Goal: Answer question/provide support: Share knowledge or assist other users

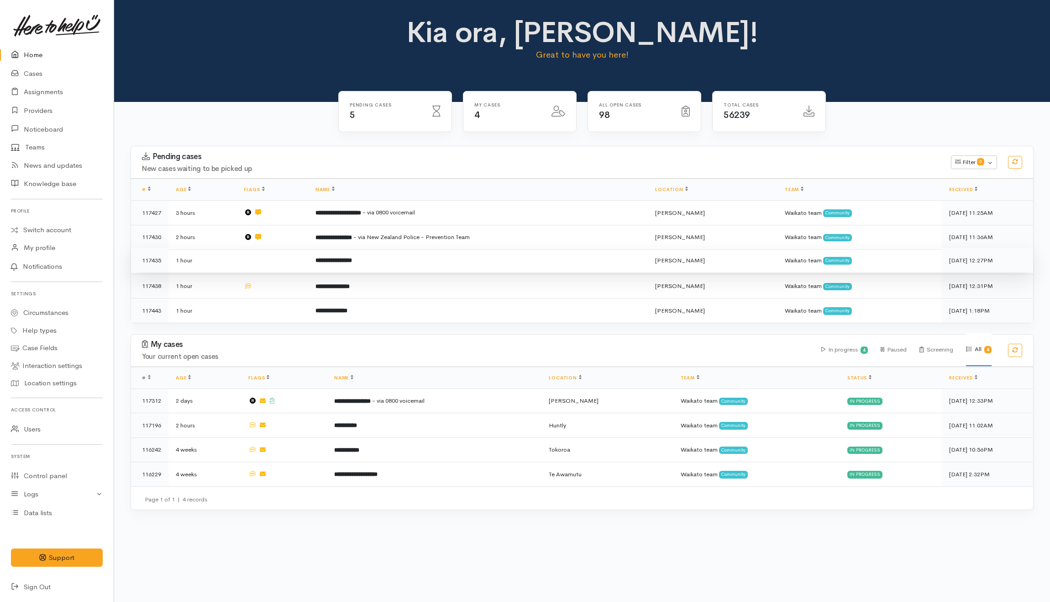
click at [296, 266] on td at bounding box center [273, 260] width 72 height 25
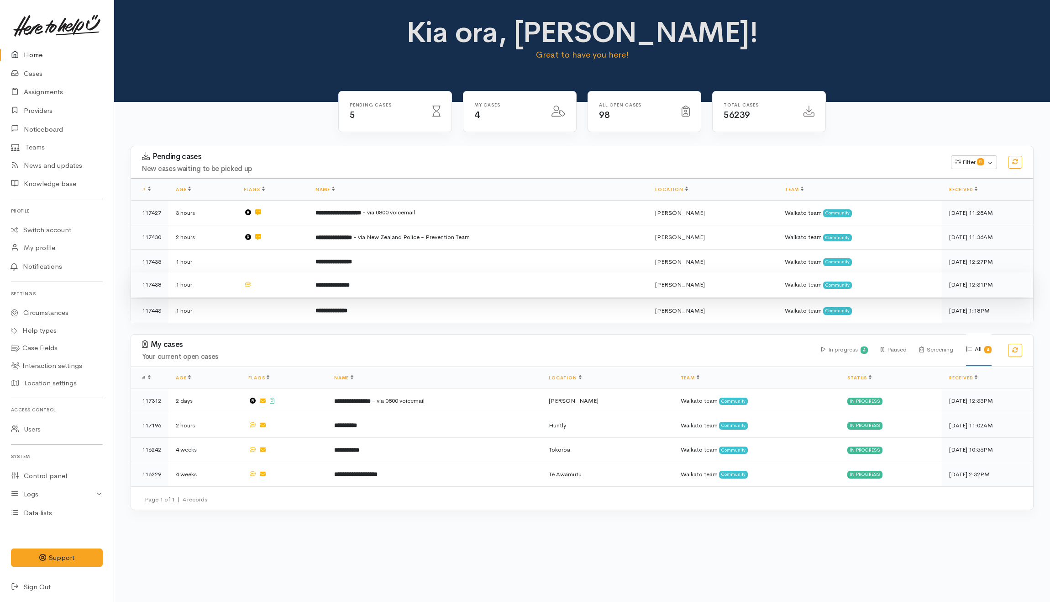
click at [285, 288] on td at bounding box center [273, 284] width 72 height 25
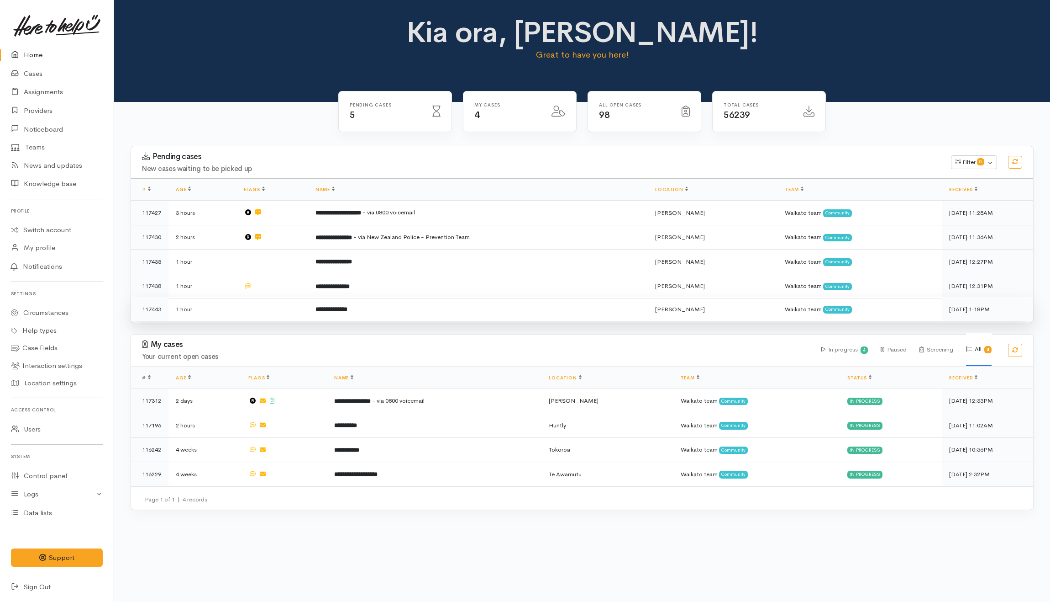
click at [281, 306] on td at bounding box center [273, 309] width 72 height 24
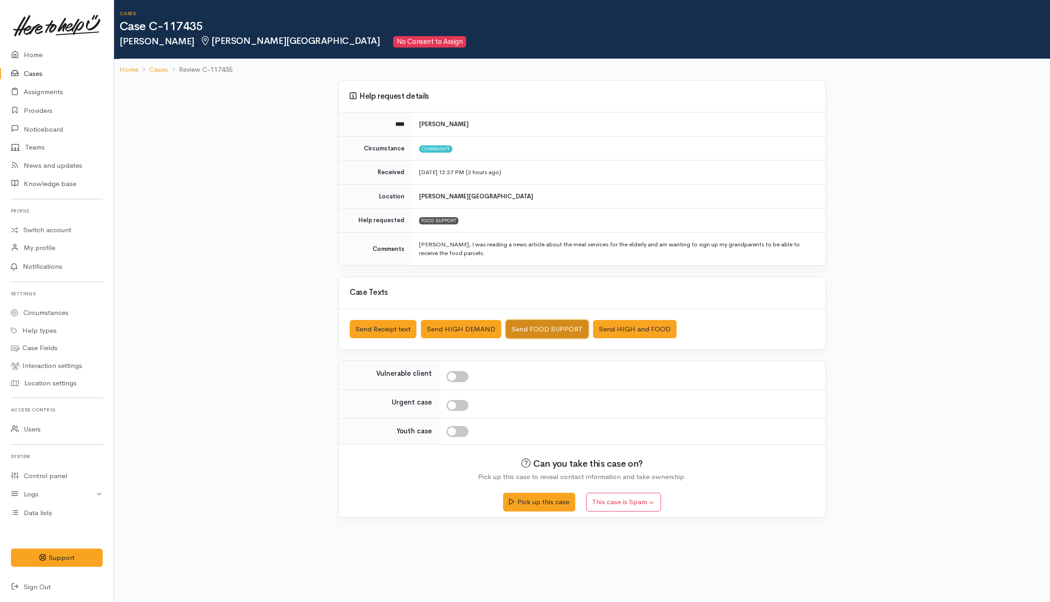
click at [547, 337] on button "Send FOOD SUPPORT" at bounding box center [547, 329] width 83 height 19
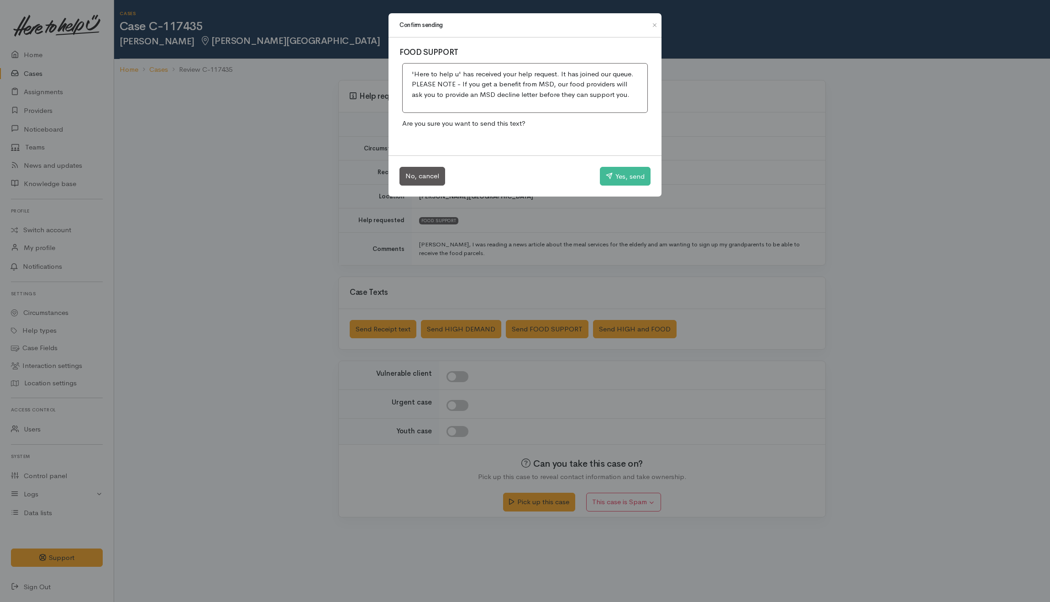
click at [656, 262] on div "Confirm sending FOOD SUPPORT 'Here to help u' has received your help request. I…" at bounding box center [525, 301] width 1050 height 602
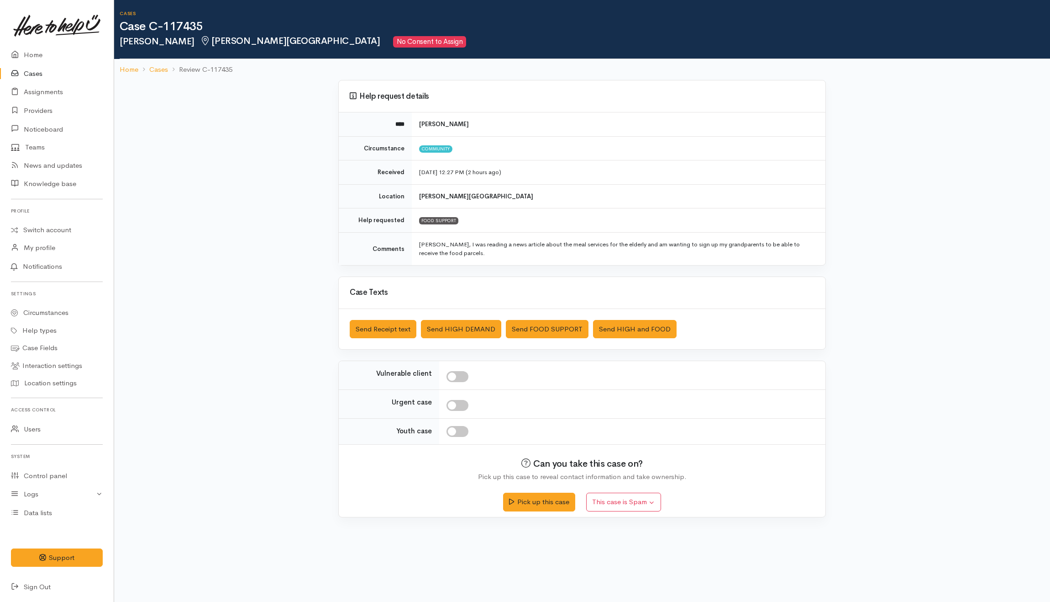
click at [552, 262] on td "Kia Ora, I was reading a news article about the meal services for the elderly a…" at bounding box center [619, 248] width 414 height 33
click at [380, 332] on button "Send Receipt text" at bounding box center [383, 329] width 67 height 19
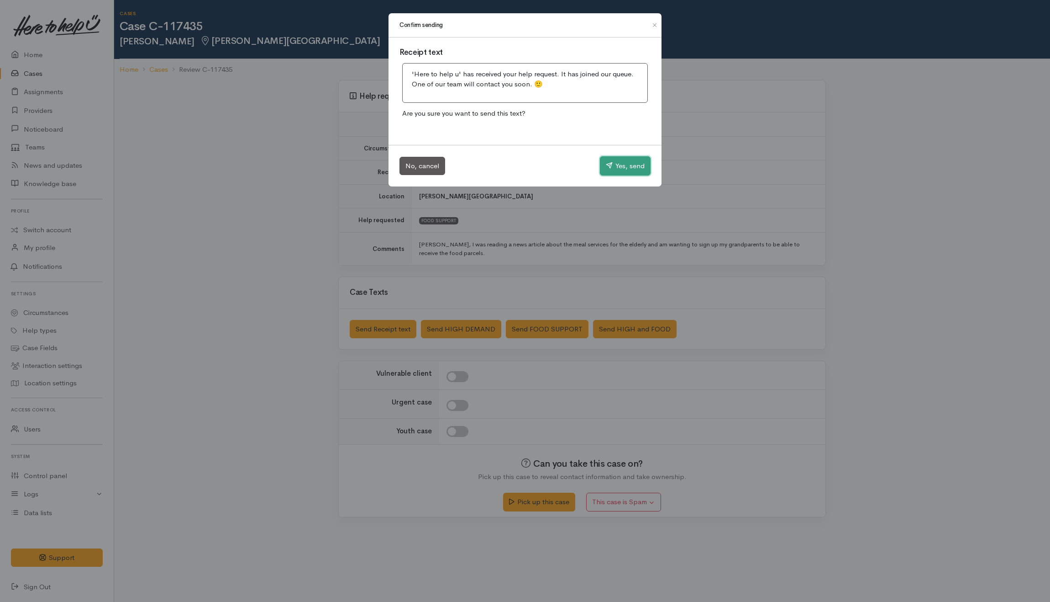
click at [623, 165] on button "Yes, send" at bounding box center [625, 165] width 51 height 19
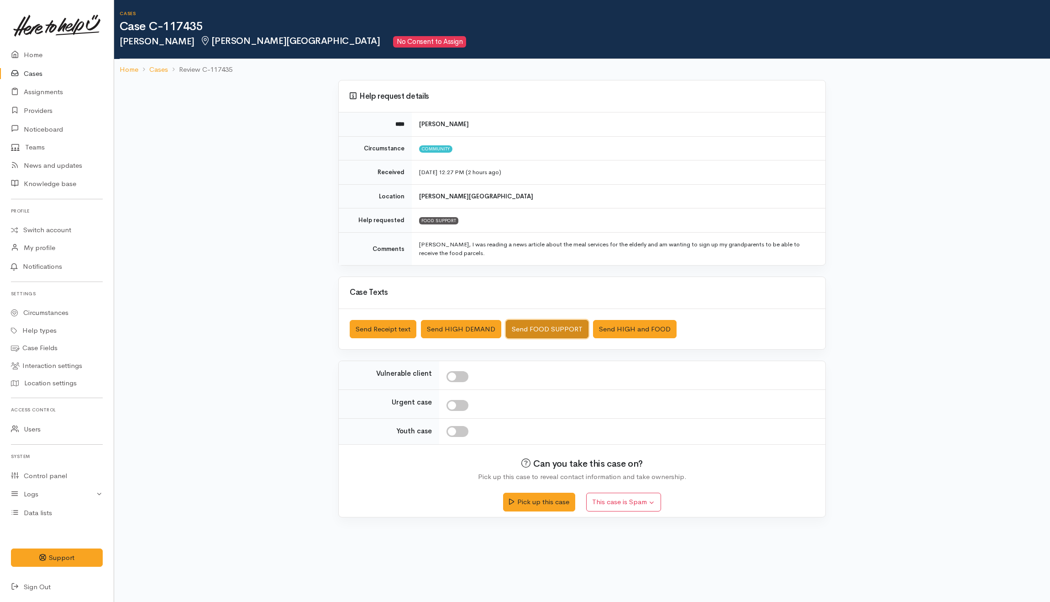
click at [573, 327] on button "Send FOOD SUPPORT" at bounding box center [547, 329] width 83 height 19
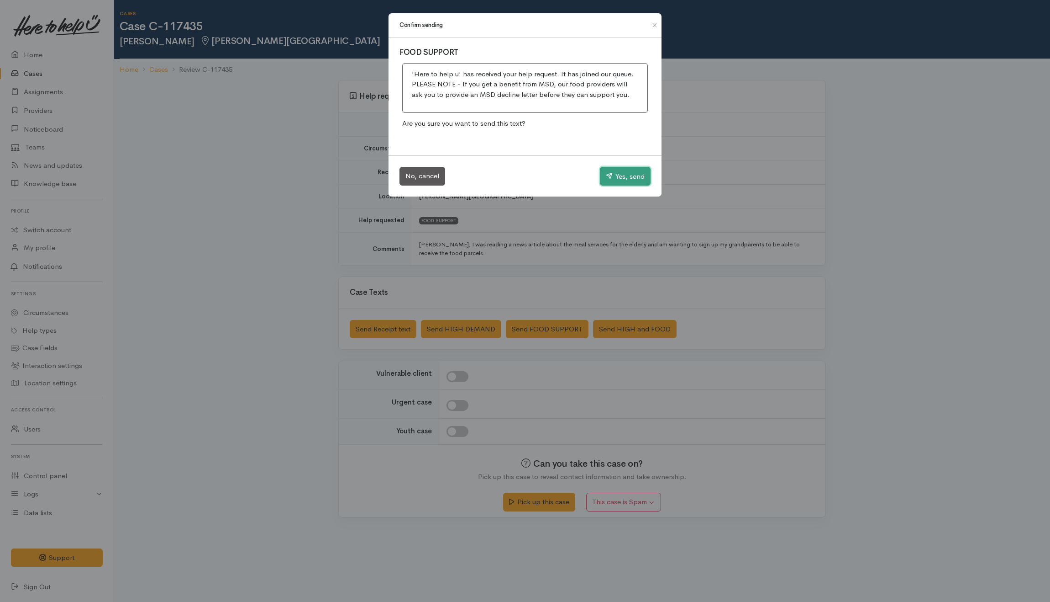
click at [612, 170] on button "Yes, send" at bounding box center [625, 176] width 51 height 19
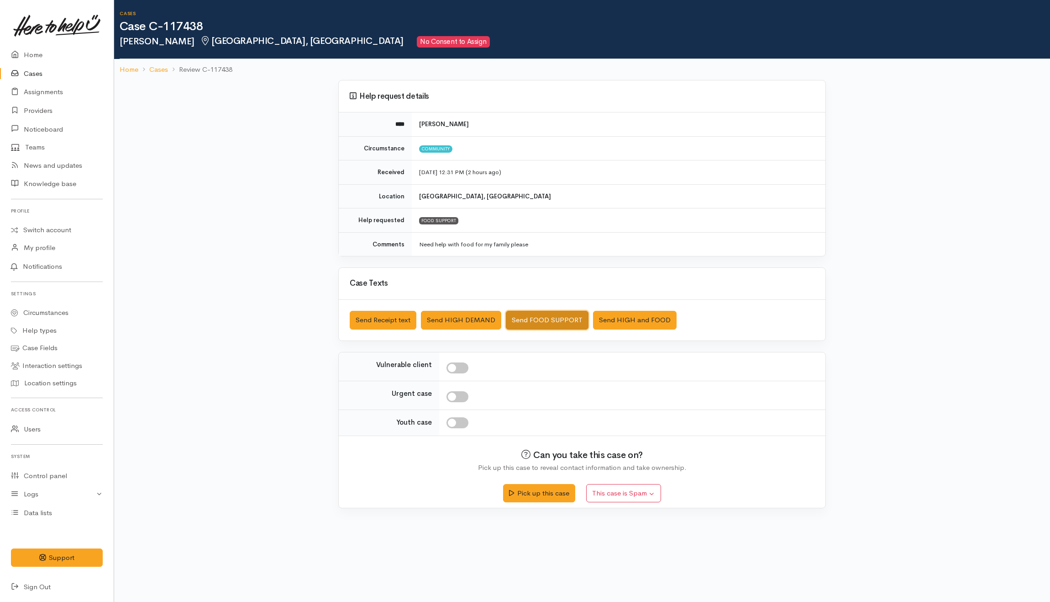
click at [525, 318] on button "Send FOOD SUPPORT" at bounding box center [547, 320] width 83 height 19
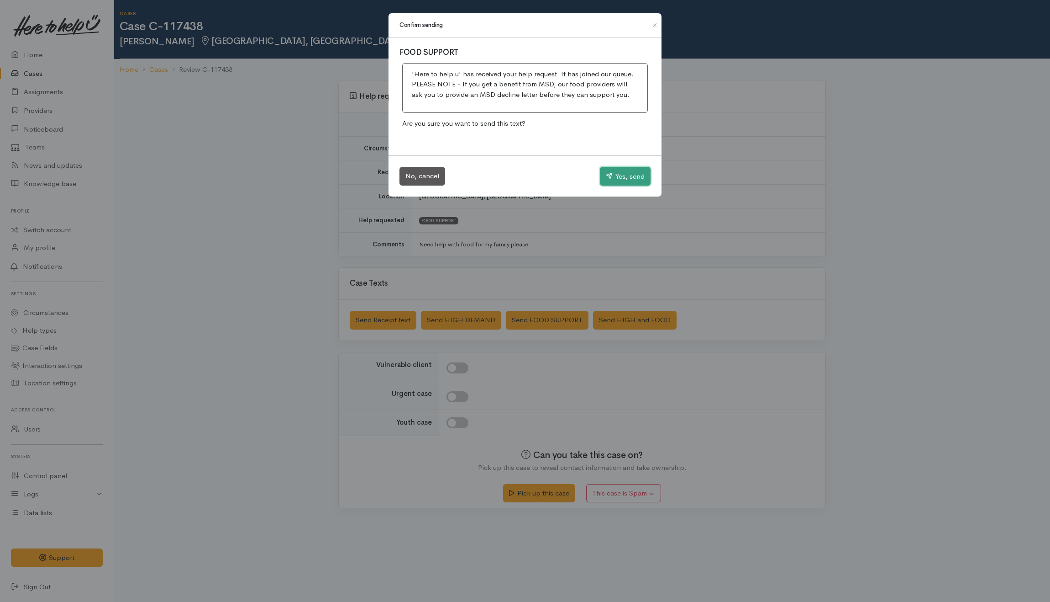
click at [631, 176] on button "Yes, send" at bounding box center [625, 176] width 51 height 19
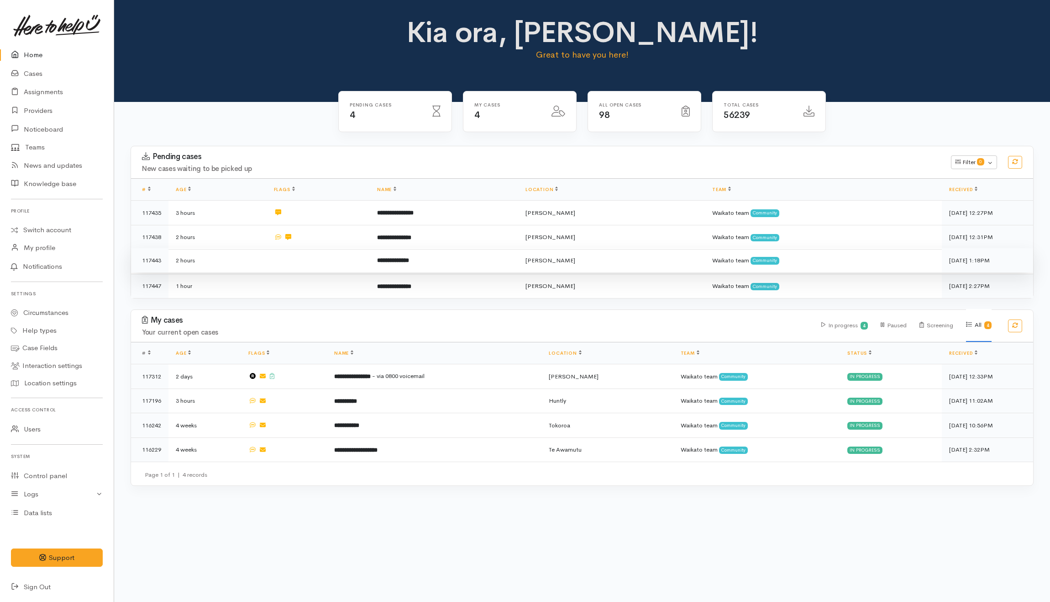
click at [317, 265] on td at bounding box center [318, 260] width 103 height 25
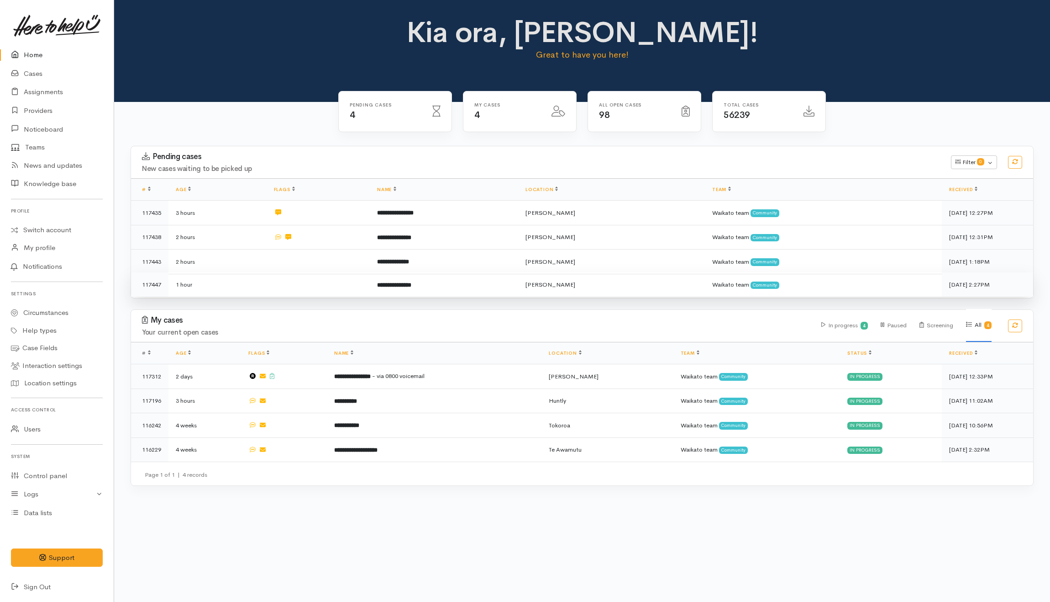
click at [315, 285] on td at bounding box center [318, 284] width 103 height 24
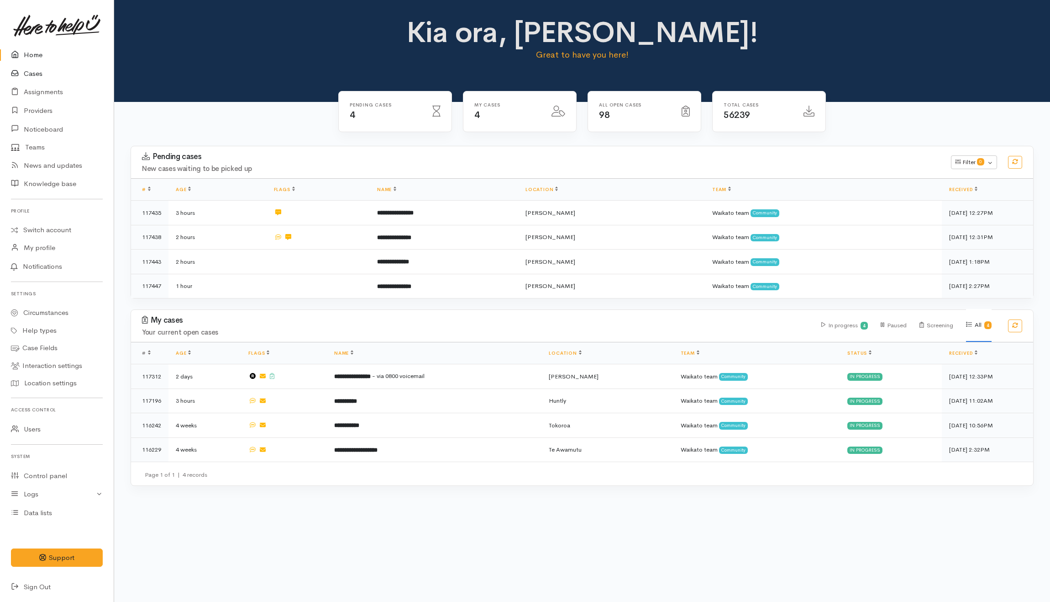
click at [41, 72] on link "Cases" at bounding box center [57, 73] width 114 height 19
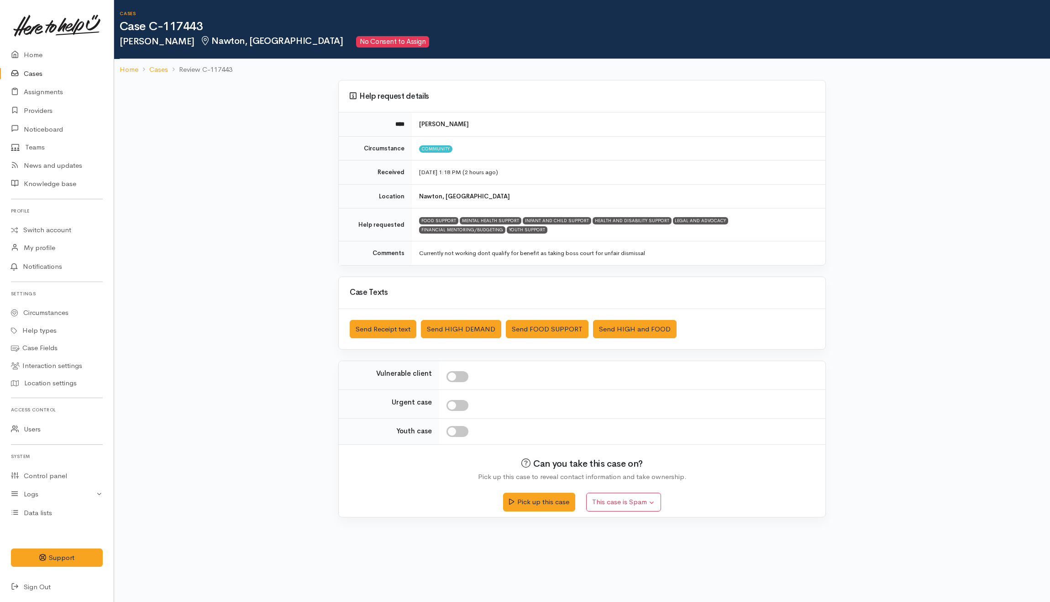
click at [690, 255] on td "Currently not working dont qualify for benefit as taking boss court for unfair …" at bounding box center [619, 253] width 414 height 24
click at [627, 265] on div "Help request details **** Isabell Oneill Circumstance Community Received 5 Sep …" at bounding box center [582, 172] width 488 height 185
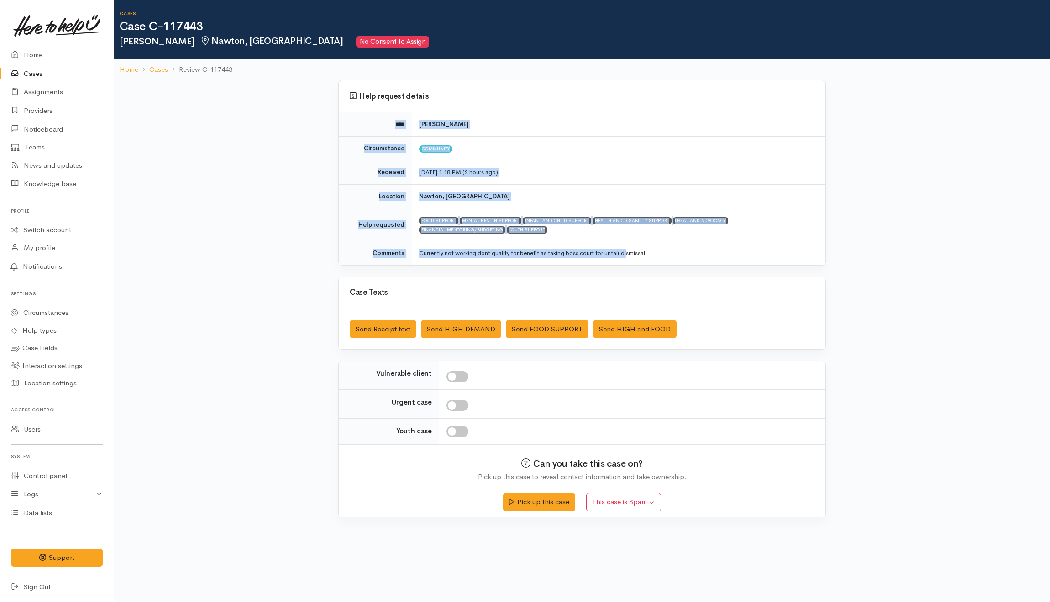
drag, startPoint x: 627, startPoint y: 266, endPoint x: 706, endPoint y: 260, distance: 78.8
click at [705, 259] on td "Currently not working dont qualify for benefit as taking boss court for unfair …" at bounding box center [619, 253] width 414 height 24
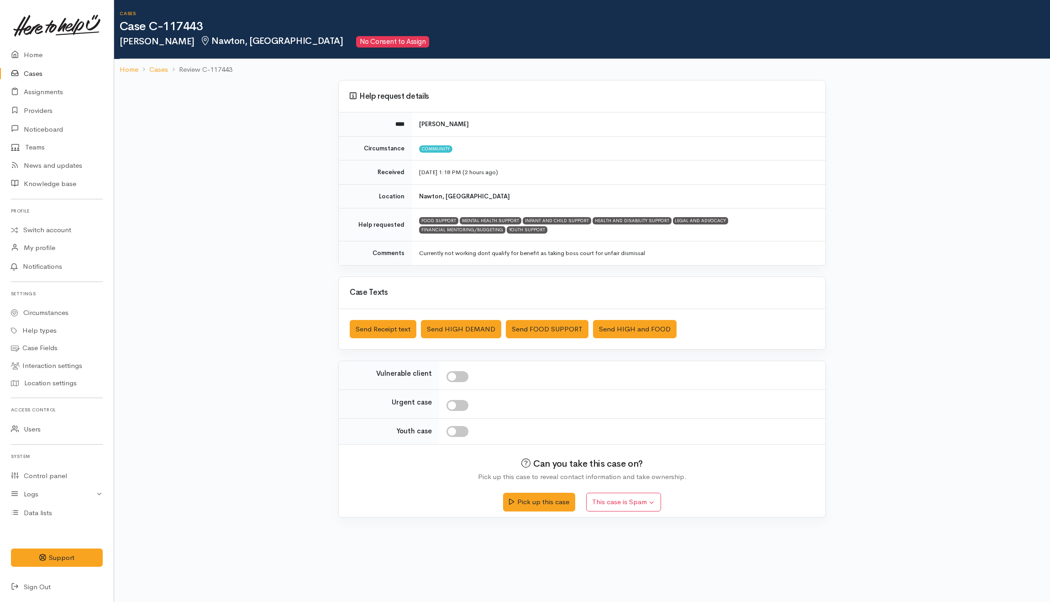
click at [633, 271] on div "Help request details **** Isabell Oneill Circumstance Community Received 5 Sep …" at bounding box center [582, 298] width 521 height 437
click at [383, 330] on button "Send Receipt text" at bounding box center [383, 329] width 67 height 19
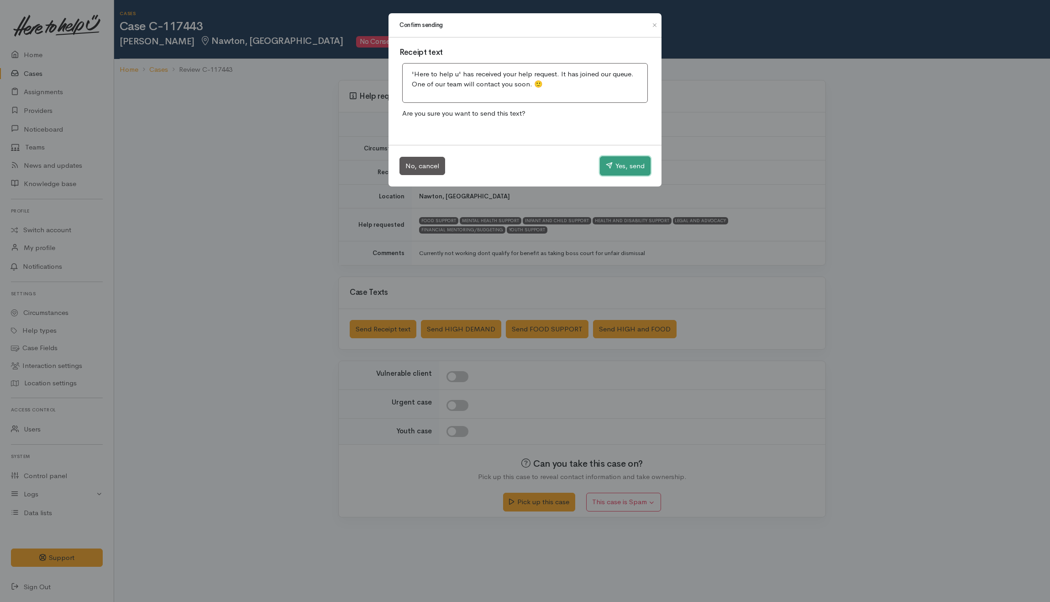
click at [630, 167] on button "Yes, send" at bounding box center [625, 165] width 51 height 19
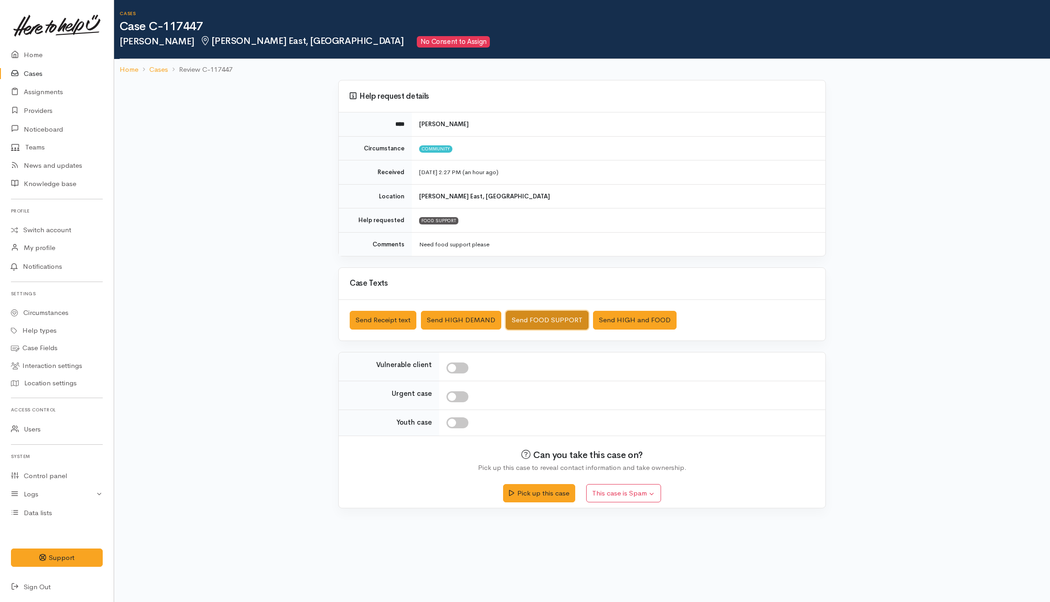
click at [532, 324] on button "Send FOOD SUPPORT" at bounding box center [547, 320] width 83 height 19
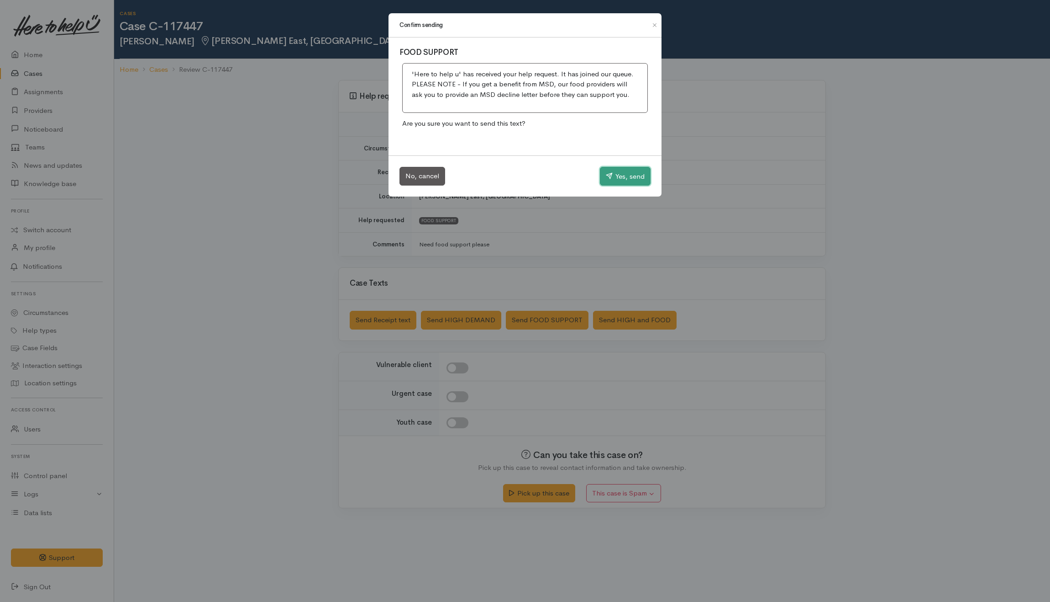
click at [643, 176] on button "Yes, send" at bounding box center [625, 176] width 51 height 19
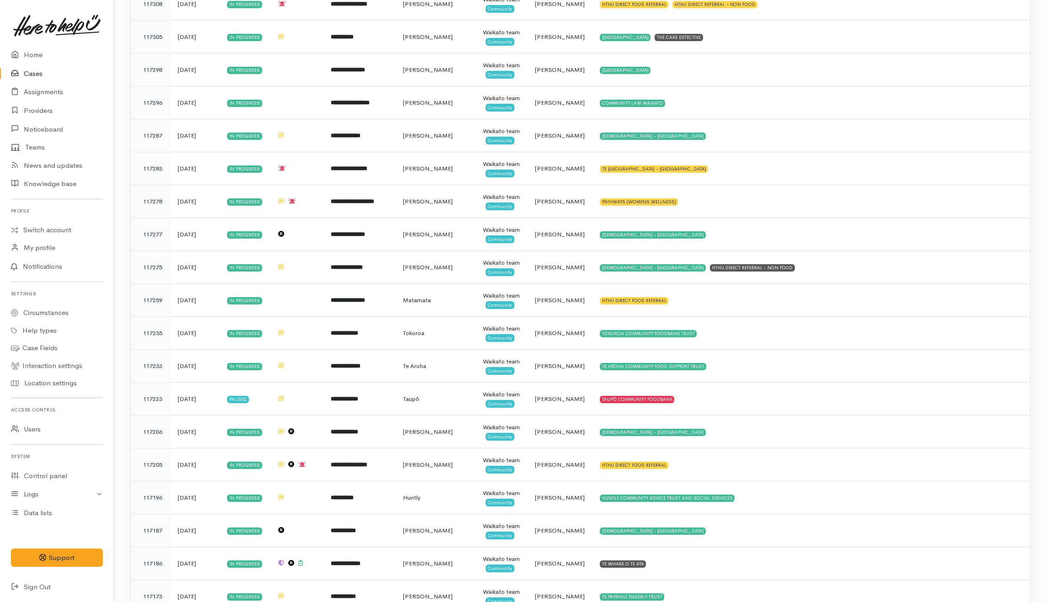
scroll to position [1522, 0]
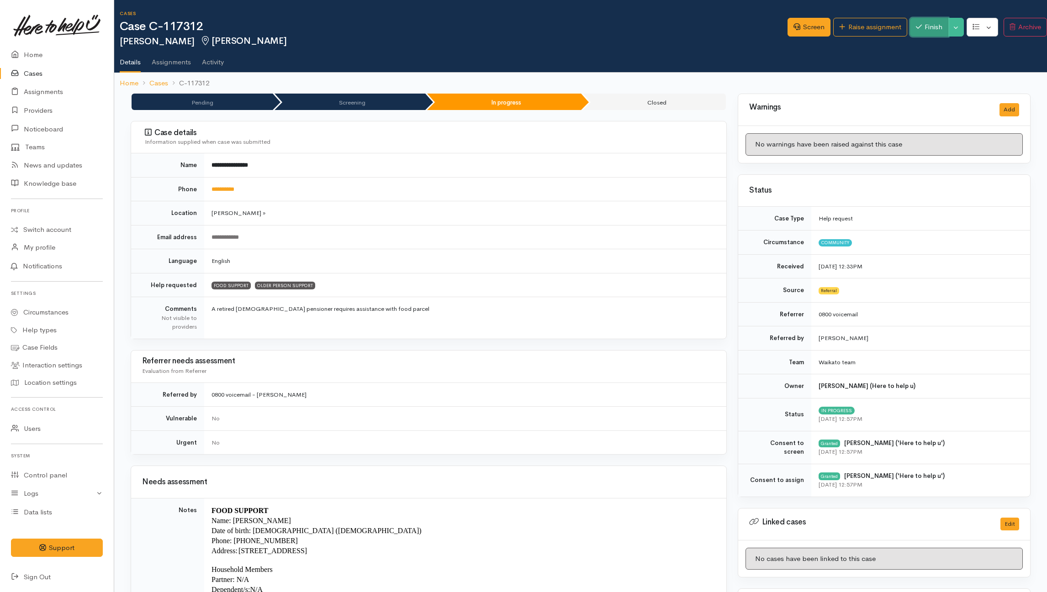
click at [923, 35] on button "Finish" at bounding box center [929, 27] width 38 height 19
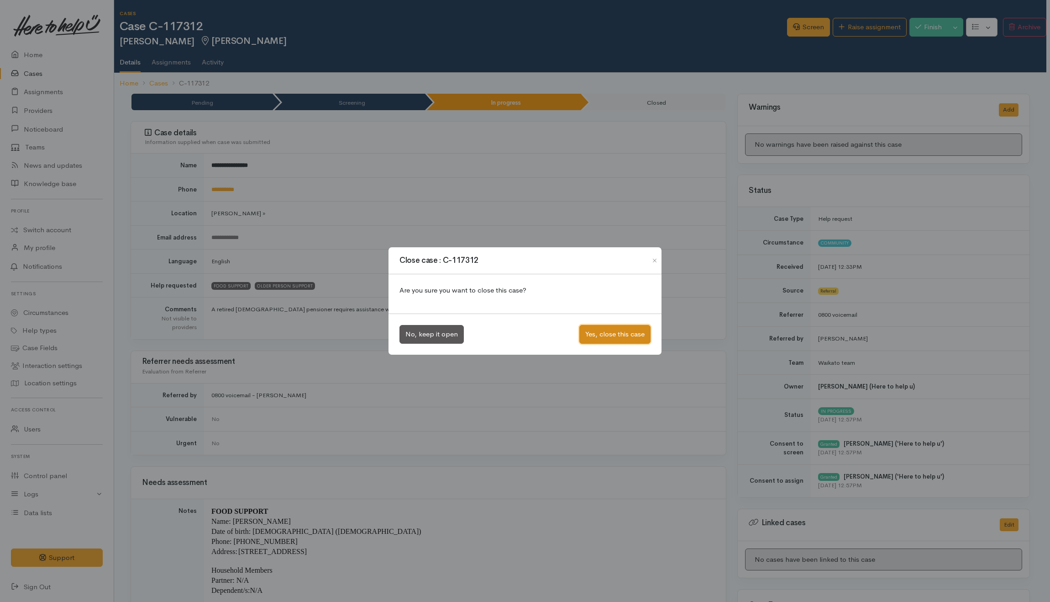
click at [610, 337] on button "Yes, close this case" at bounding box center [615, 334] width 71 height 19
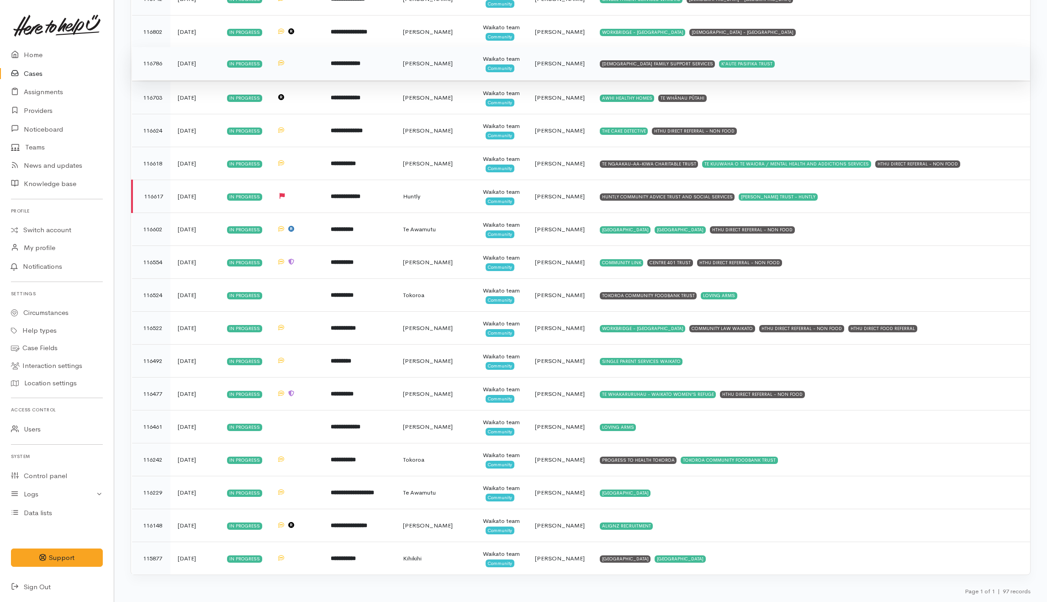
scroll to position [3652, 0]
